Goal: Check status: Check status

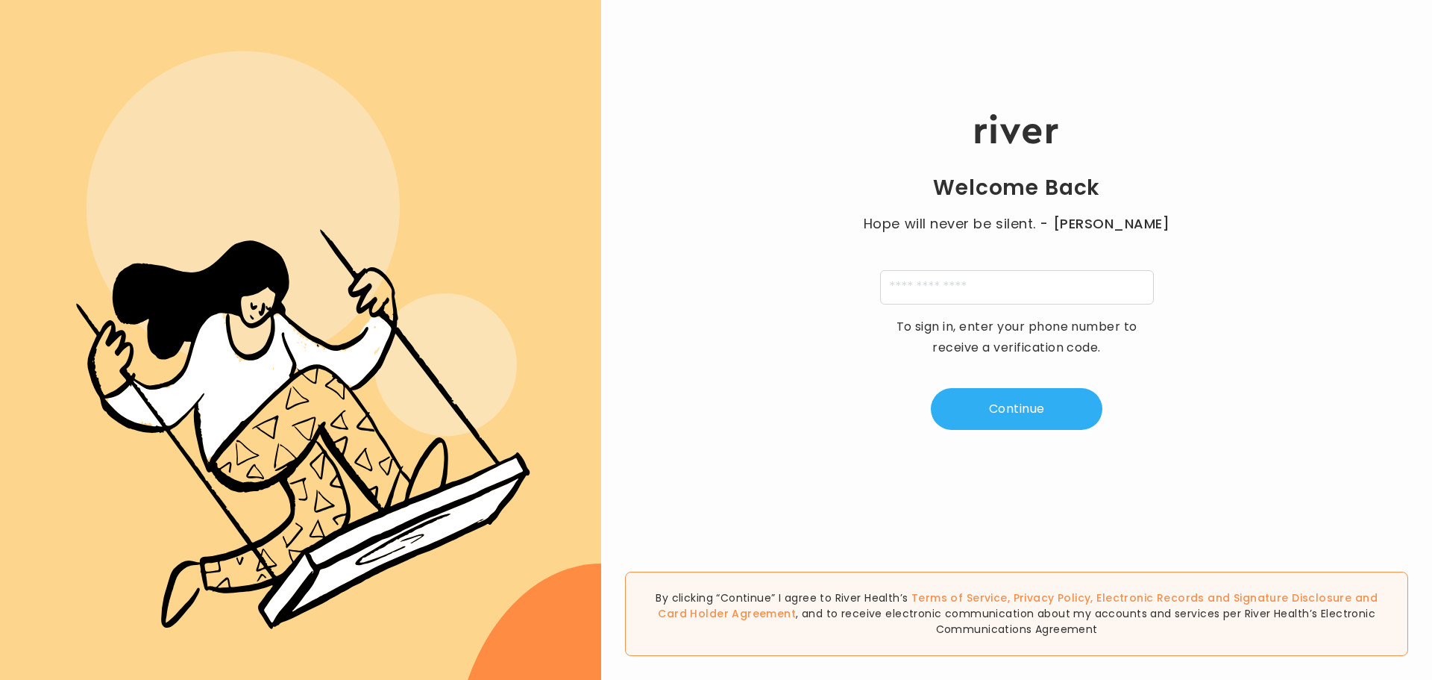
type input "**********"
click at [1033, 407] on button "Continue" at bounding box center [1017, 409] width 172 height 42
type input "*"
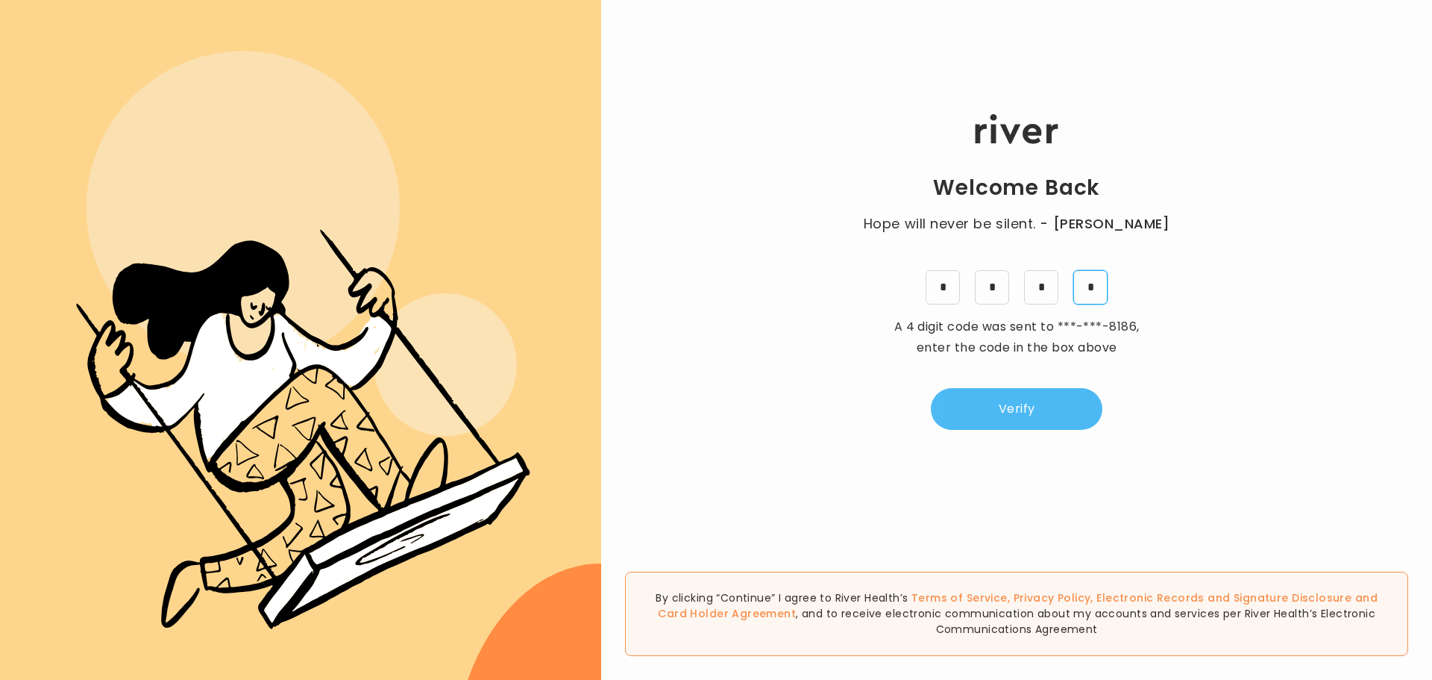
type input "*"
click at [1018, 398] on button "Verify" at bounding box center [1017, 409] width 172 height 42
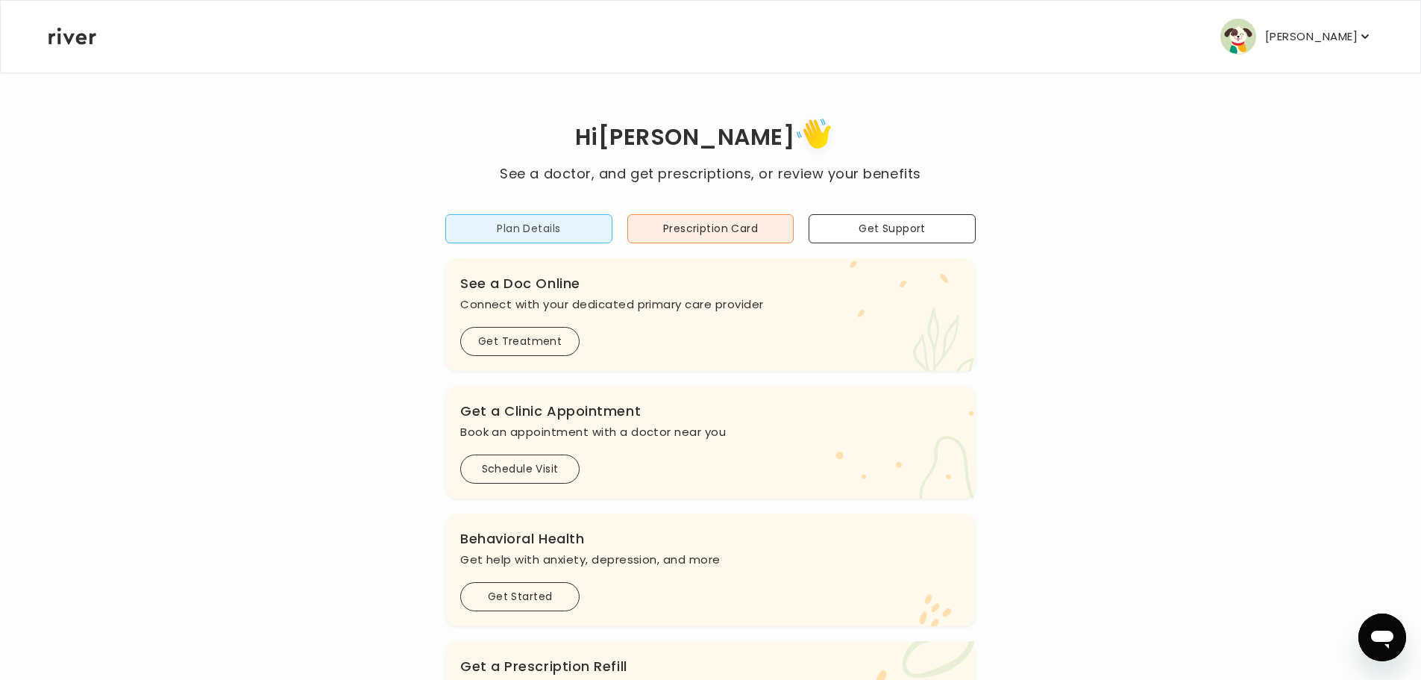
click at [550, 227] on button "Plan Details" at bounding box center [528, 228] width 167 height 29
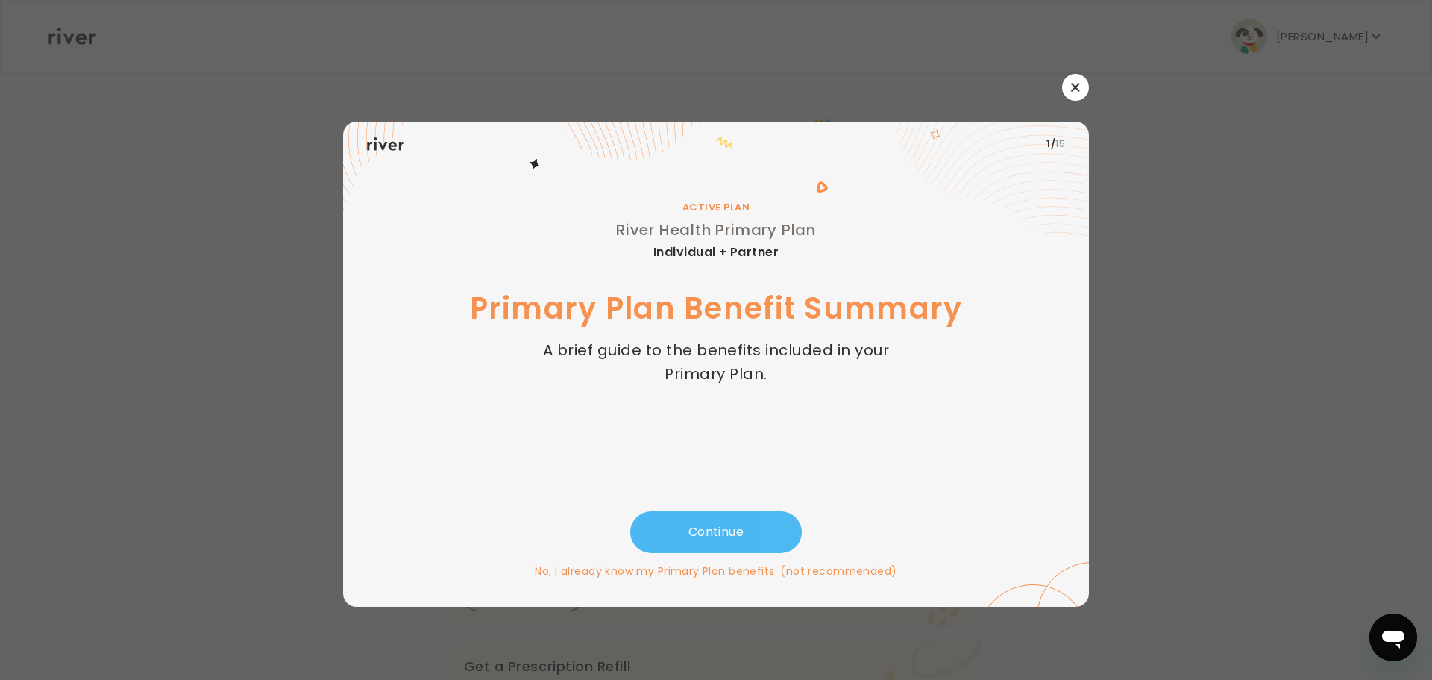
click at [734, 529] on button "Continue" at bounding box center [716, 532] width 172 height 42
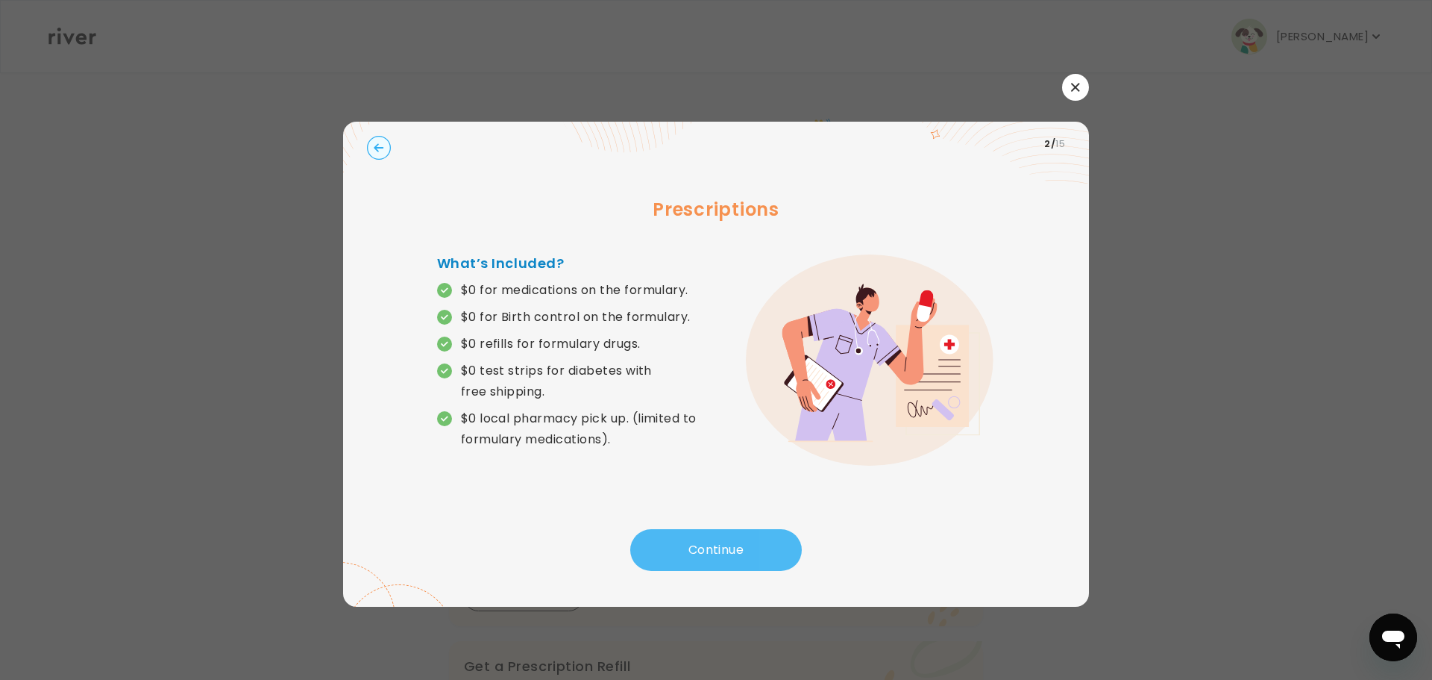
click at [734, 529] on button "Continue" at bounding box center [716, 550] width 172 height 42
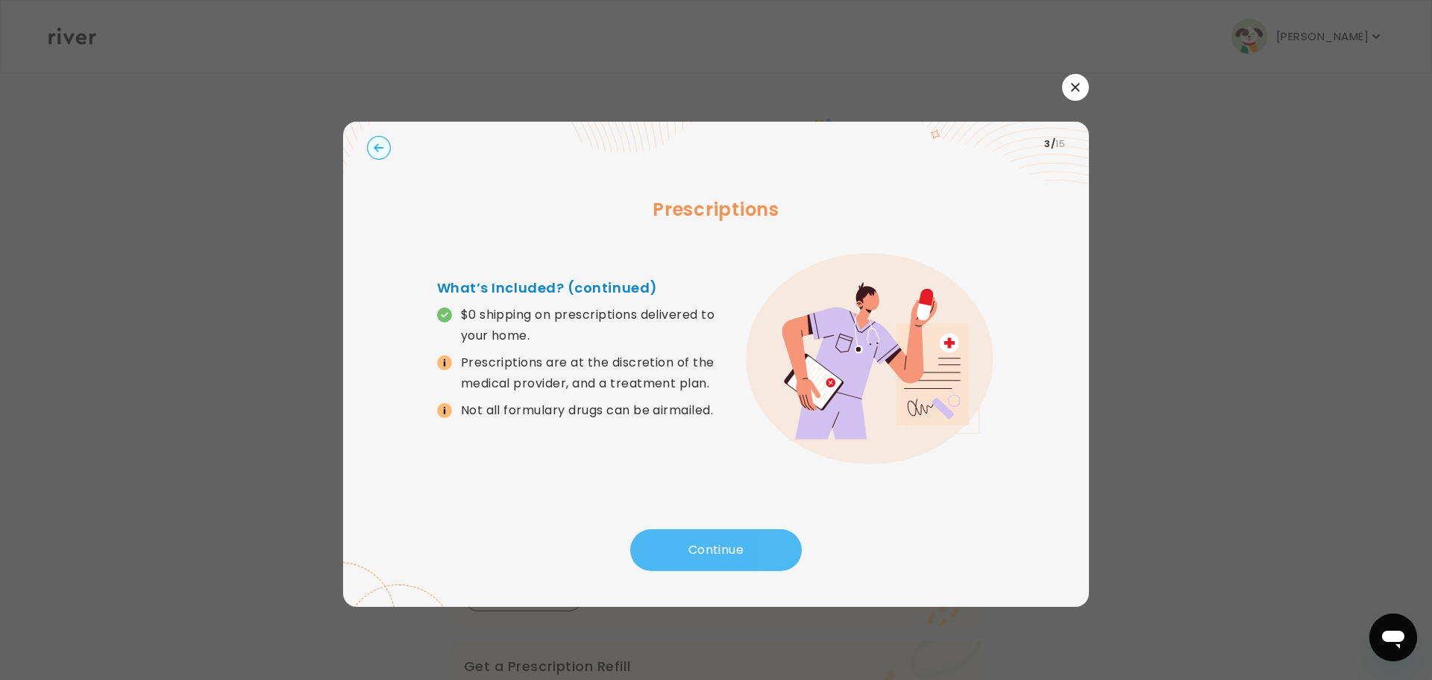
click at [734, 529] on button "Continue" at bounding box center [716, 550] width 172 height 42
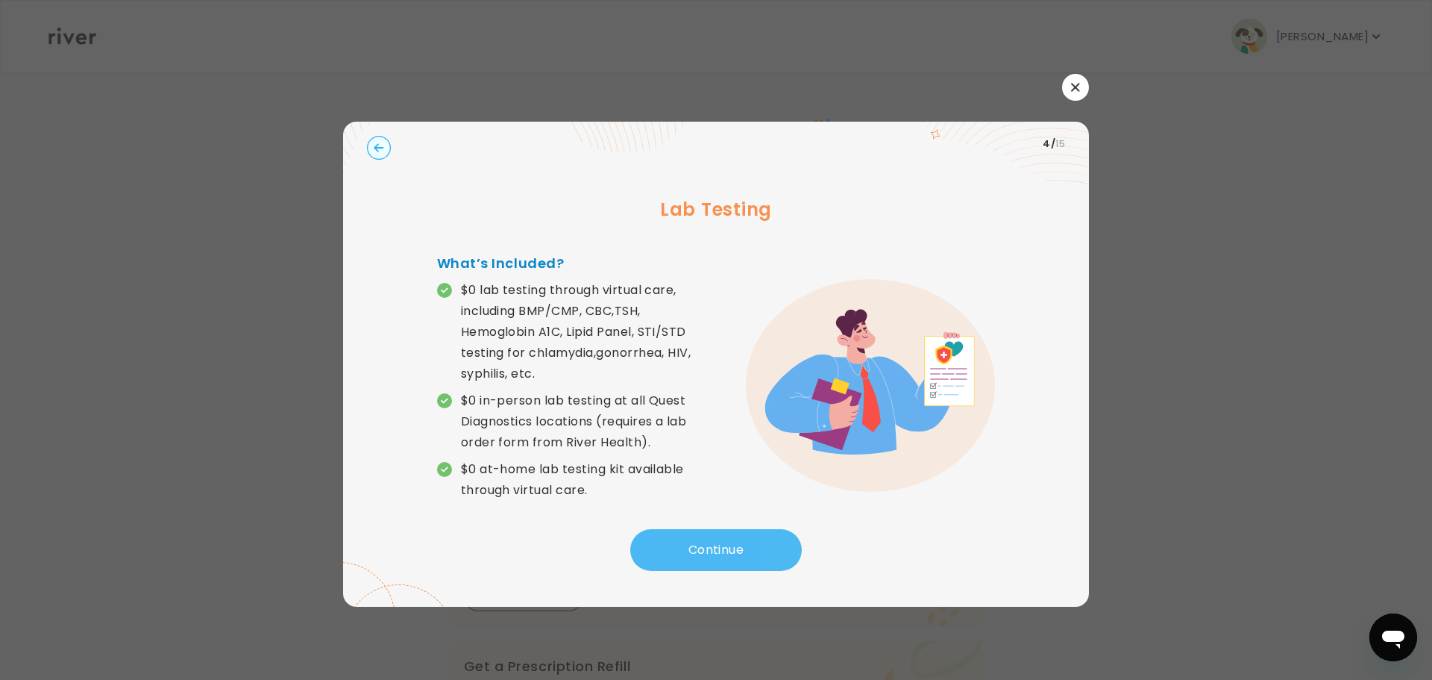
click at [734, 529] on button "Continue" at bounding box center [716, 550] width 172 height 42
